Goal: Entertainment & Leisure: Browse casually

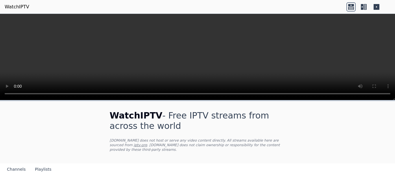
click at [365, 8] on icon at bounding box center [364, 7] width 3 height 6
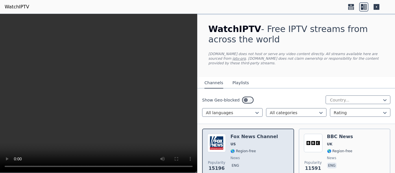
drag, startPoint x: 196, startPoint y: 172, endPoint x: 242, endPoint y: 169, distance: 46.6
click at [242, 169] on div "WatchIPTV - Free IPTV streams from across the world [DOMAIN_NAME] does not host…" at bounding box center [197, 93] width 395 height 159
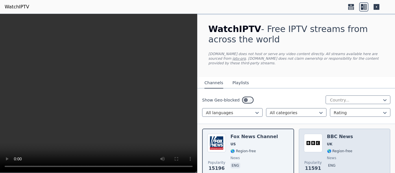
click at [335, 136] on div "BBC News UK 🌎 Region-free news eng" at bounding box center [340, 155] width 26 height 42
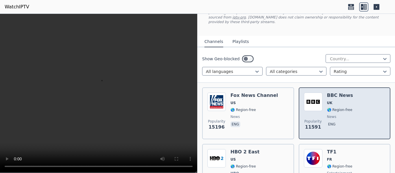
scroll to position [87, 0]
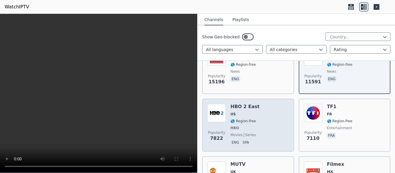
click at [267, 116] on div "Popularity 7822 HBO 2 East US 🌎 Region-free HBO movies series eng spa" at bounding box center [247, 125] width 81 height 43
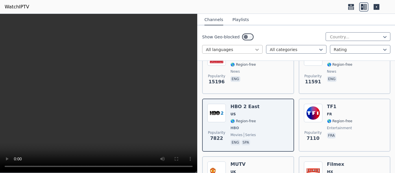
click at [255, 49] on icon at bounding box center [257, 50] width 6 height 6
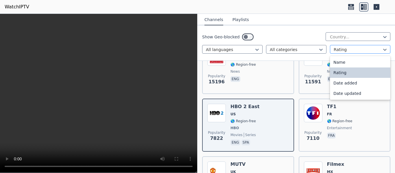
click at [363, 50] on div at bounding box center [357, 50] width 48 height 6
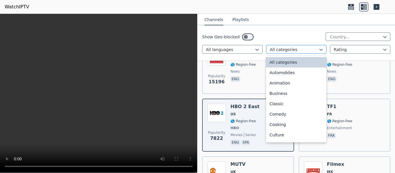
click at [306, 48] on div at bounding box center [294, 50] width 48 height 6
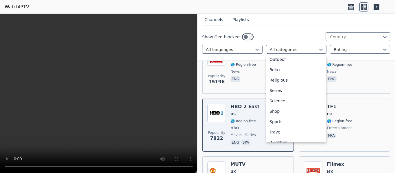
scroll to position [196, 0]
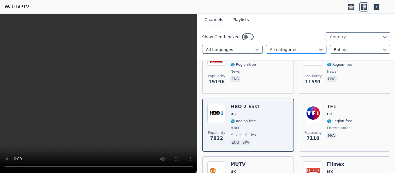
click at [318, 49] on icon at bounding box center [321, 50] width 6 height 6
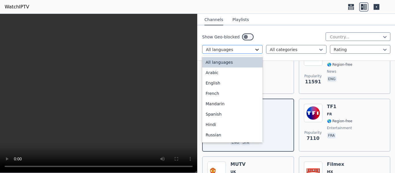
click at [257, 48] on icon at bounding box center [257, 50] width 6 height 6
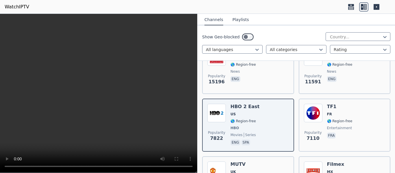
click at [264, 41] on div "Show Geo-blocked Country..." at bounding box center [296, 36] width 188 height 9
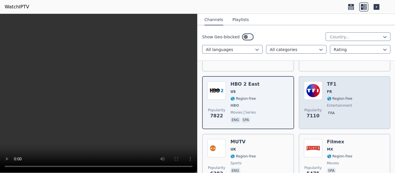
scroll to position [144, 0]
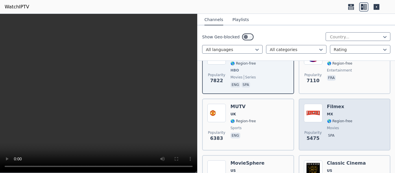
click at [323, 106] on div "Popularity 5475 Filmex MX 🌎 Region-free movies spa" at bounding box center [344, 125] width 81 height 42
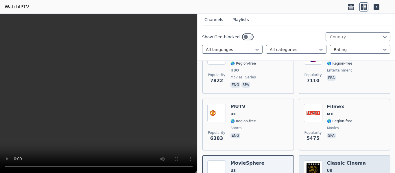
scroll to position [173, 0]
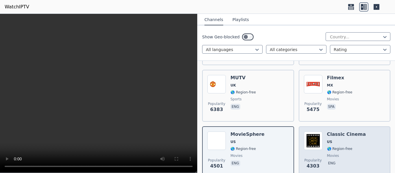
click at [344, 154] on span "movies" at bounding box center [346, 156] width 39 height 5
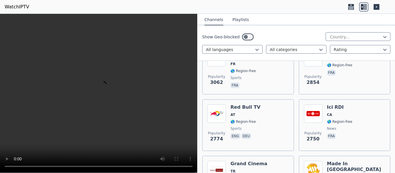
scroll to position [433, 0]
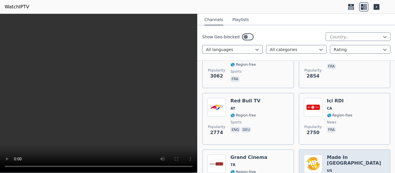
click at [343, 155] on h6 "Made In [GEOGRAPHIC_DATA]" at bounding box center [356, 161] width 58 height 12
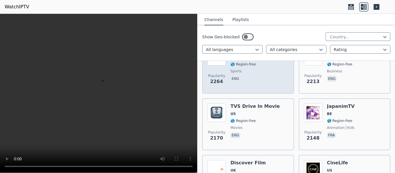
scroll to position [607, 0]
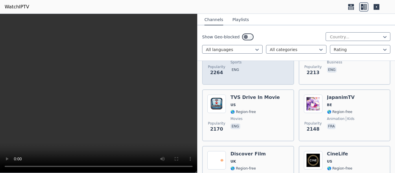
click at [272, 112] on div "Popularity [STREET_ADDRESS] In Movie US 🌎 Region-free movies eng" at bounding box center [247, 116] width 81 height 42
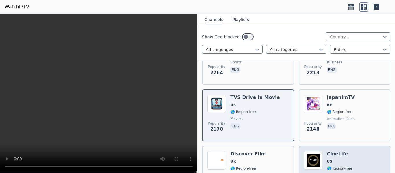
click at [305, 151] on img at bounding box center [313, 160] width 18 height 18
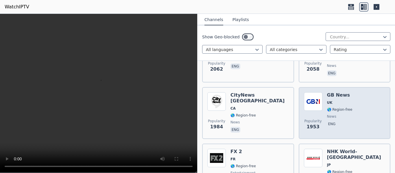
scroll to position [809, 0]
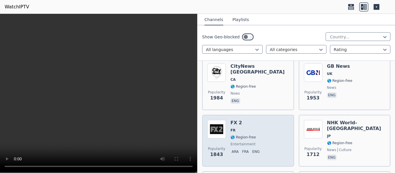
click at [269, 136] on div "Popularity 1843 FX 2 FR 🌎 Region-free entertainment ara fra eng" at bounding box center [247, 141] width 81 height 42
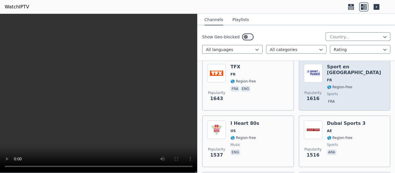
scroll to position [982, 0]
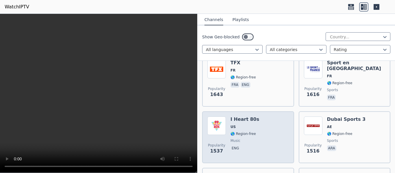
click at [251, 139] on span "music" at bounding box center [244, 141] width 29 height 5
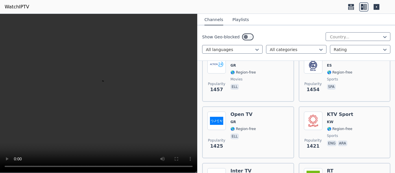
scroll to position [1127, 0]
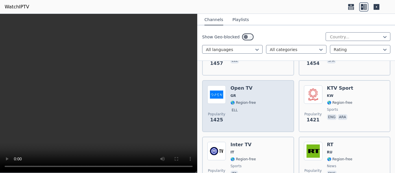
click at [255, 108] on div "Popularity 1425 Open TV GR 🌎 Region-free ell" at bounding box center [247, 107] width 81 height 42
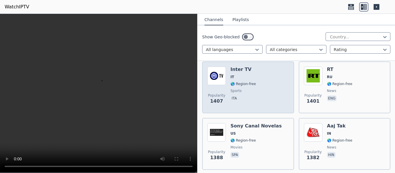
scroll to position [1213, 0]
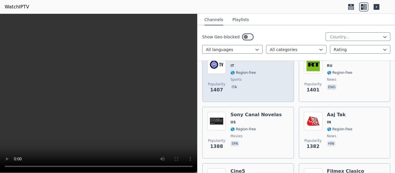
click at [283, 136] on div "Popularity 1388 Sony Canal Novelas US 🌎 Region-free movies spa" at bounding box center [247, 133] width 81 height 42
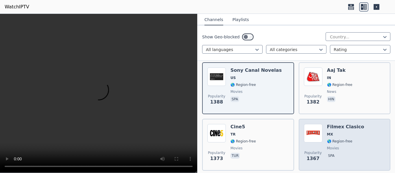
scroll to position [1271, 0]
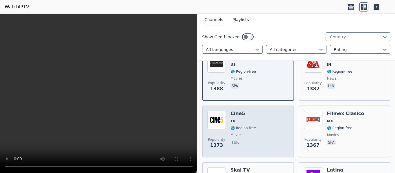
click at [242, 126] on span "🌎 Region-free" at bounding box center [242, 128] width 25 height 5
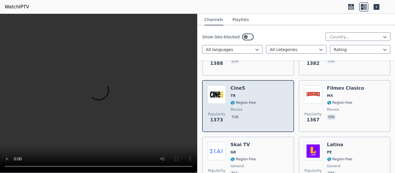
scroll to position [1300, 0]
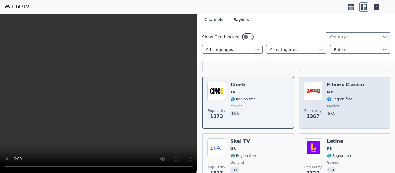
click at [320, 104] on div "Popularity 1367 Filmex Clasico MX 🌎 Region-free movies spa" at bounding box center [344, 103] width 81 height 42
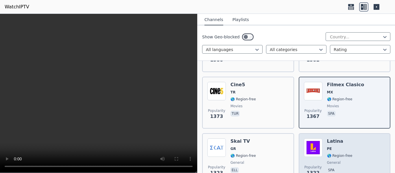
click at [348, 139] on div "Popularity 1322 Latina PE 🌎 Region-free general spa" at bounding box center [344, 160] width 81 height 42
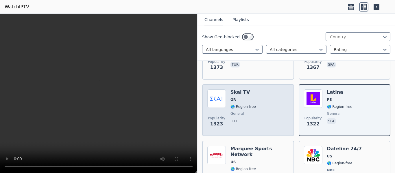
scroll to position [1358, 0]
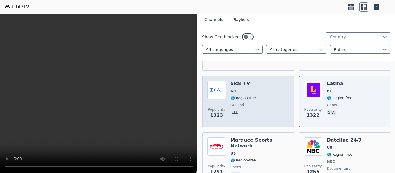
click at [268, 81] on div "Popularity 1323 Skai TV GR 🌎 Region-free general ell" at bounding box center [247, 102] width 81 height 42
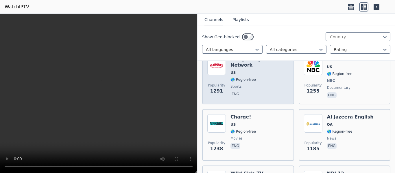
scroll to position [1444, 0]
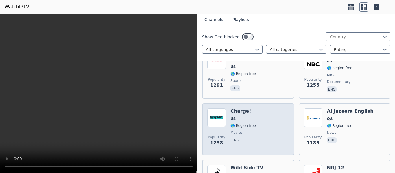
click at [276, 121] on div "Popularity 1238 Charge! US 🌎 Region-free movies eng" at bounding box center [247, 130] width 81 height 42
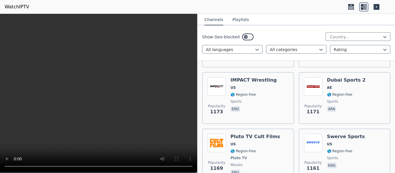
scroll to position [1618, 0]
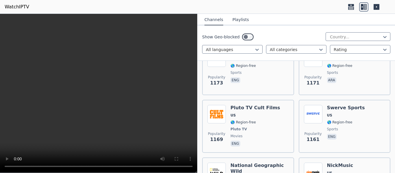
click at [276, 121] on div "Popularity 1169 Pluto TV Cult Films US 🌎 Region-free Pluto TV movies eng" at bounding box center [247, 126] width 81 height 43
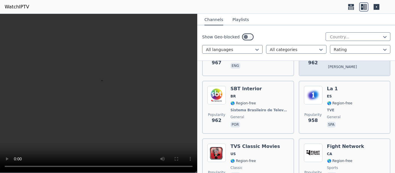
scroll to position [2109, 0]
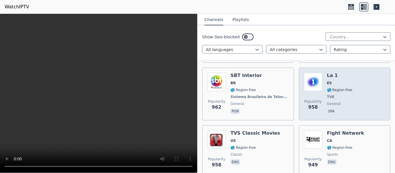
click at [340, 111] on div "Popularity 958 La 1 ES 🌎 Region-free TVE general spa" at bounding box center [344, 94] width 92 height 53
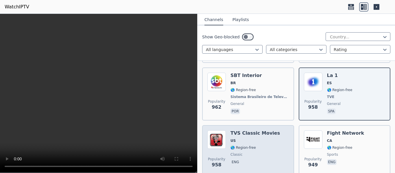
click at [277, 133] on div "Popularity 958 TVS Classic Movies US 🌎 Region-free classic eng" at bounding box center [247, 152] width 81 height 42
